Goal: Entertainment & Leisure: Consume media (video, audio)

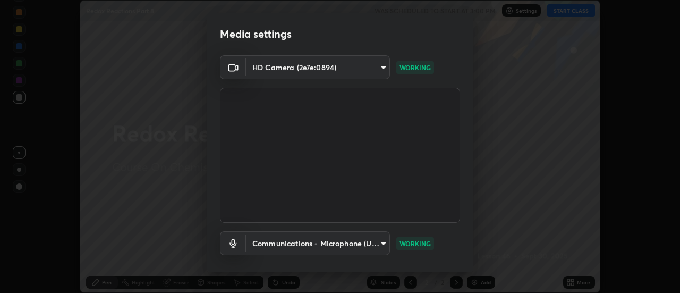
scroll to position [56, 0]
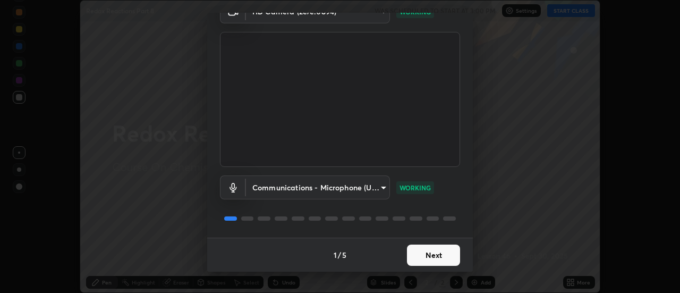
click at [433, 248] on button "Next" at bounding box center [433, 254] width 53 height 21
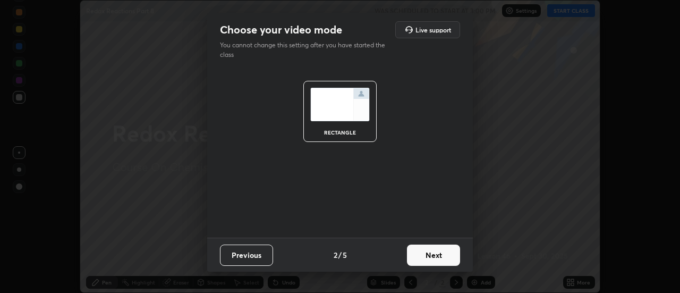
scroll to position [0, 0]
click at [428, 257] on button "Next" at bounding box center [433, 254] width 53 height 21
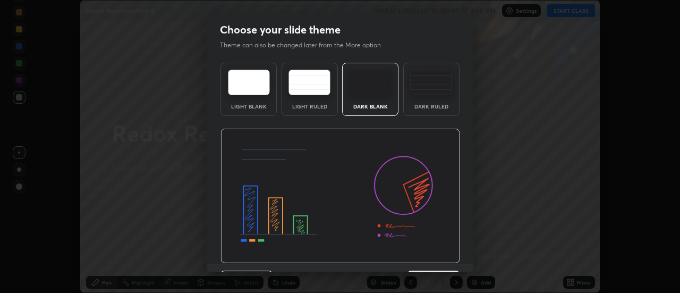
scroll to position [26, 0]
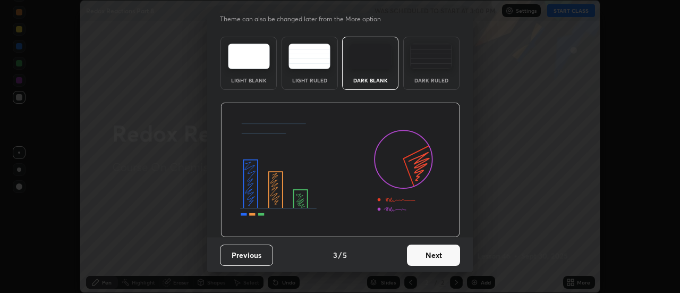
click at [424, 259] on button "Next" at bounding box center [433, 254] width 53 height 21
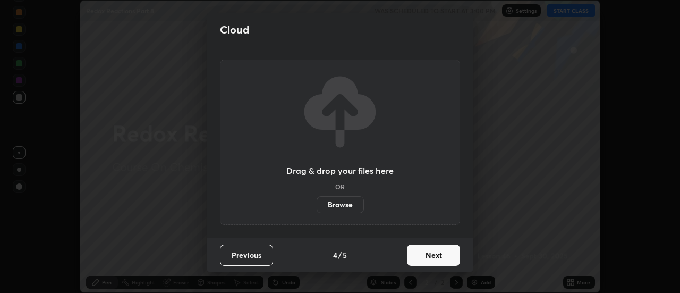
click at [428, 257] on button "Next" at bounding box center [433, 254] width 53 height 21
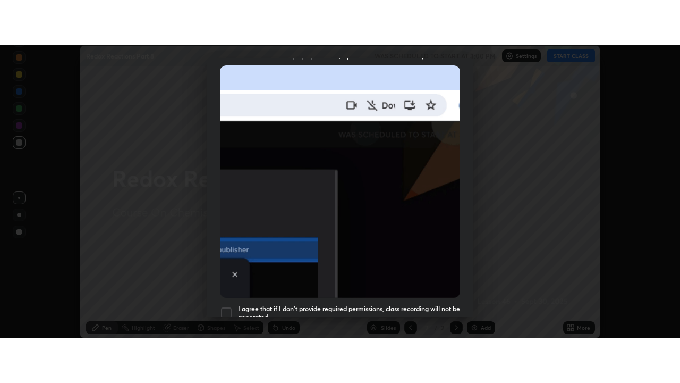
scroll to position [273, 0]
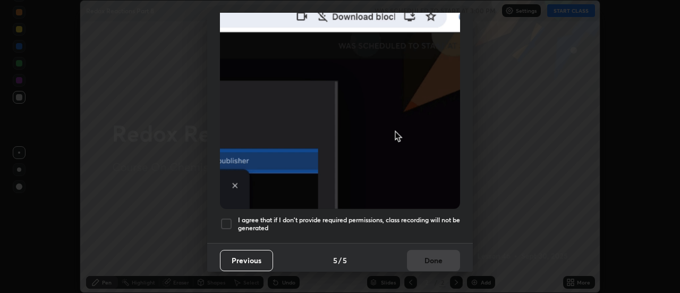
click at [228, 219] on div at bounding box center [226, 223] width 13 height 13
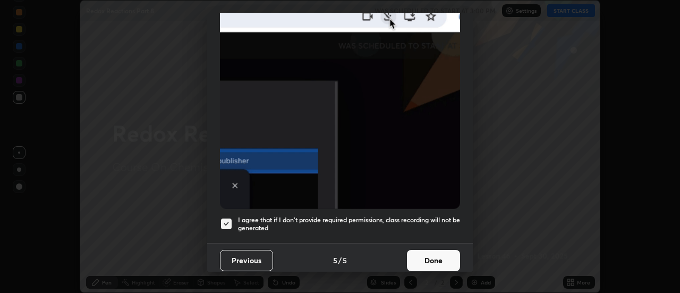
click at [426, 257] on button "Done" at bounding box center [433, 260] width 53 height 21
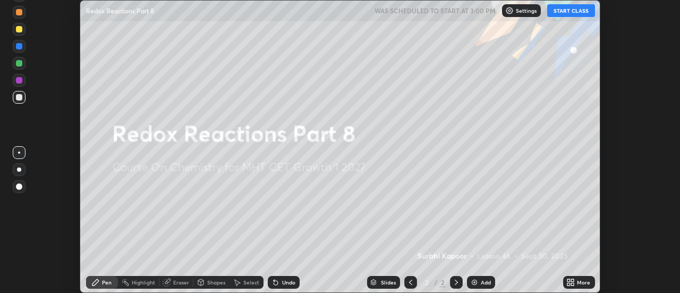
click at [568, 10] on button "START CLASS" at bounding box center [571, 10] width 48 height 13
click at [581, 284] on div "More" at bounding box center [583, 282] width 13 height 5
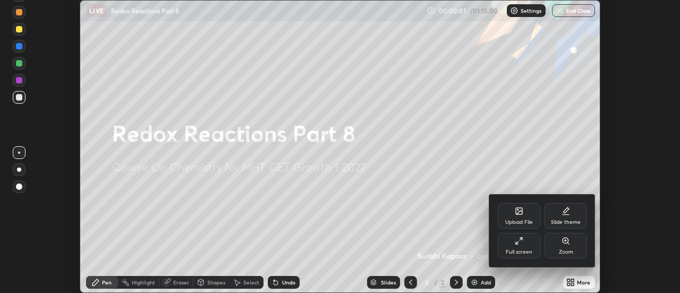
click at [521, 251] on div "Full screen" at bounding box center [519, 251] width 27 height 5
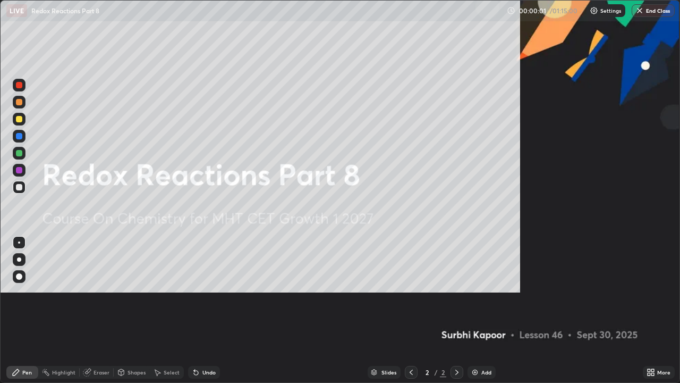
scroll to position [383, 680]
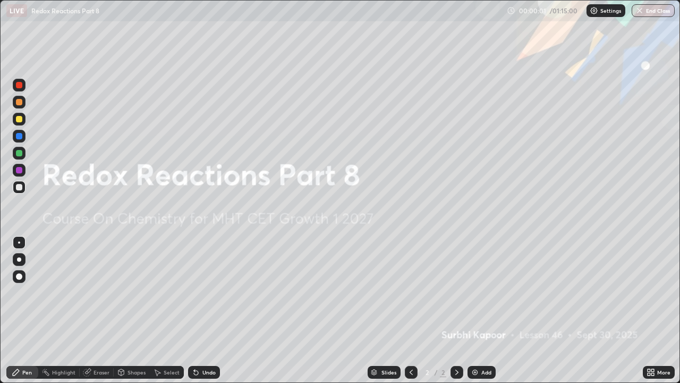
click at [485, 292] on div "Add" at bounding box center [486, 371] width 10 height 5
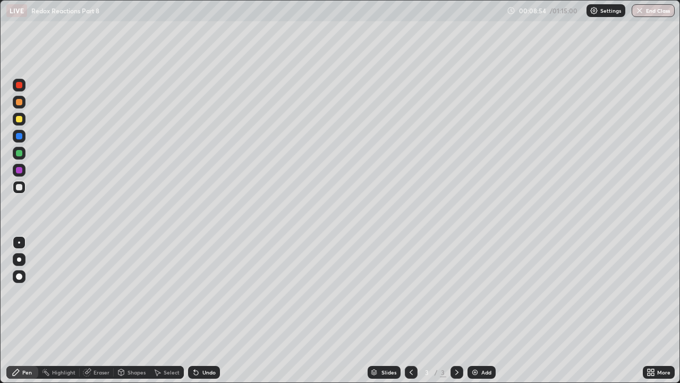
click at [206, 292] on div "Undo" at bounding box center [204, 372] width 32 height 13
click at [485, 292] on div "Add" at bounding box center [486, 371] width 10 height 5
click at [481, 292] on div "Add" at bounding box center [482, 372] width 28 height 13
click at [100, 292] on div "Eraser" at bounding box center [102, 371] width 16 height 5
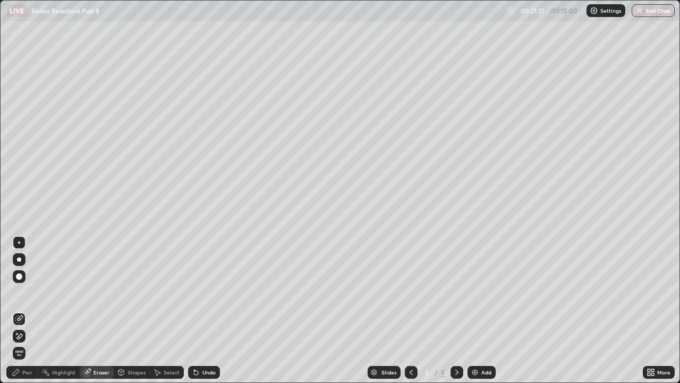
click at [35, 292] on div "Pen" at bounding box center [22, 372] width 32 height 13
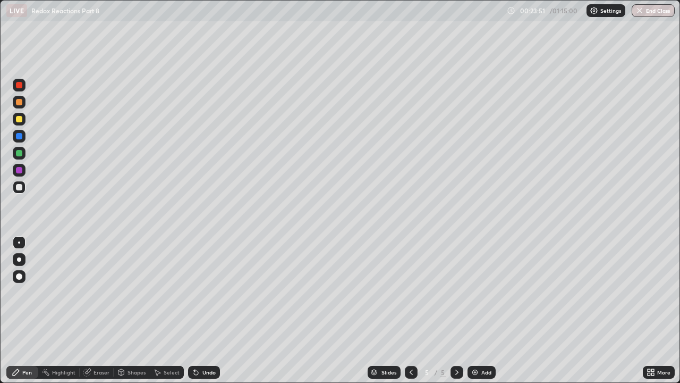
click at [104, 292] on div "Eraser" at bounding box center [102, 371] width 16 height 5
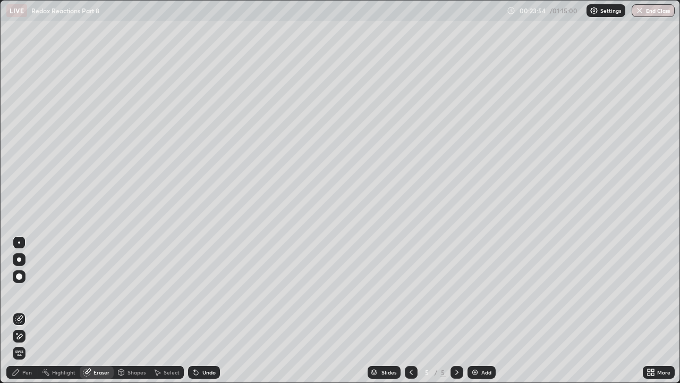
click at [27, 292] on div "Pen" at bounding box center [27, 371] width 10 height 5
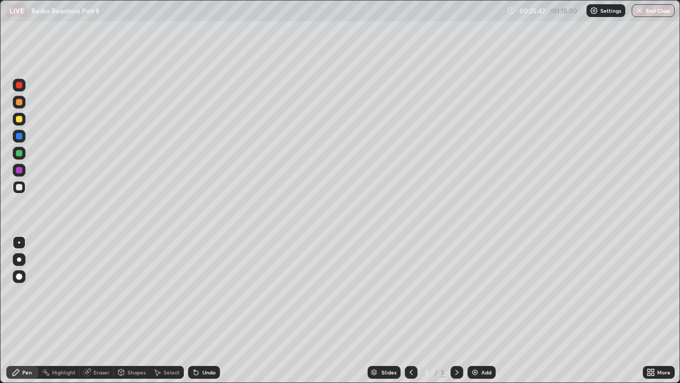
click at [485, 292] on div "Add" at bounding box center [486, 371] width 10 height 5
click at [486, 292] on div "Add" at bounding box center [486, 371] width 10 height 5
click at [477, 292] on img at bounding box center [475, 372] width 9 height 9
click at [411, 292] on icon at bounding box center [411, 371] width 3 height 5
click at [485, 292] on div "Add" at bounding box center [486, 371] width 10 height 5
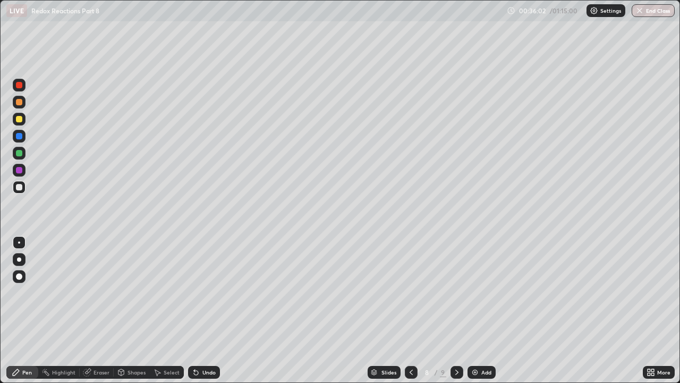
click at [205, 292] on div "Undo" at bounding box center [208, 371] width 13 height 5
click at [206, 292] on div "Undo" at bounding box center [208, 371] width 13 height 5
click at [485, 292] on div "Add" at bounding box center [486, 371] width 10 height 5
click at [416, 292] on div at bounding box center [410, 372] width 13 height 13
click at [456, 292] on icon at bounding box center [457, 372] width 9 height 9
